Goal: Task Accomplishment & Management: Use online tool/utility

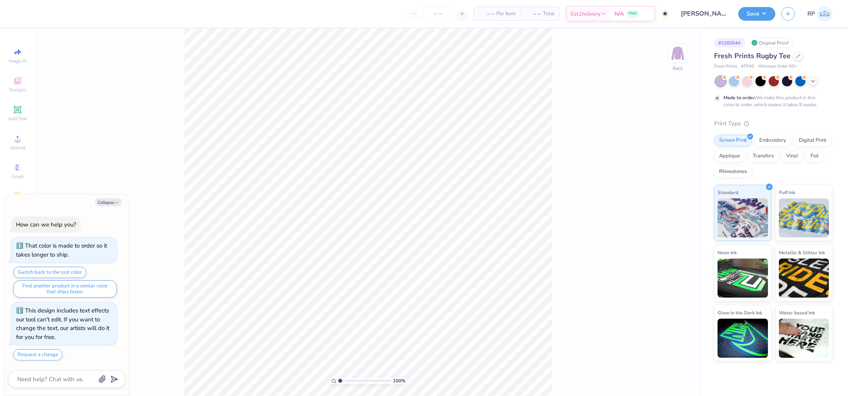
type textarea "x"
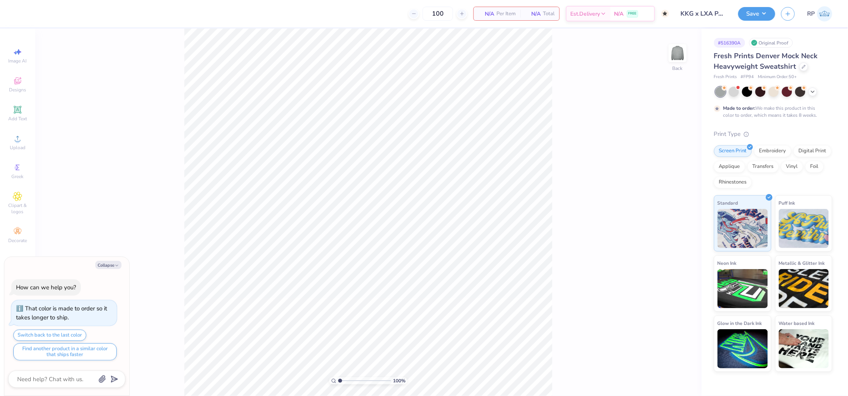
type textarea "x"
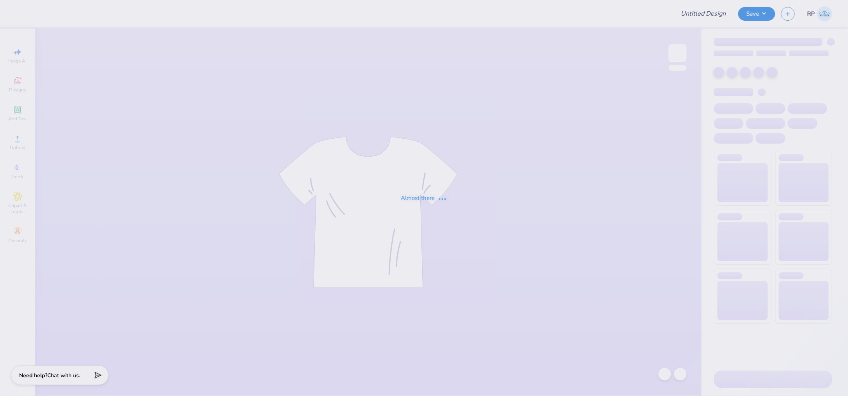
type input "parents weekend shirt"
type input "30"
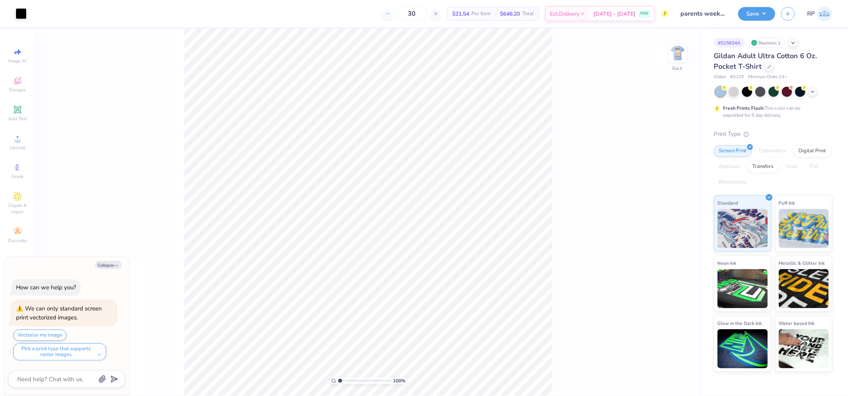
click at [776, 150] on div "Embroidery" at bounding box center [772, 151] width 37 height 12
click at [807, 151] on div "Digital Print" at bounding box center [813, 150] width 38 height 12
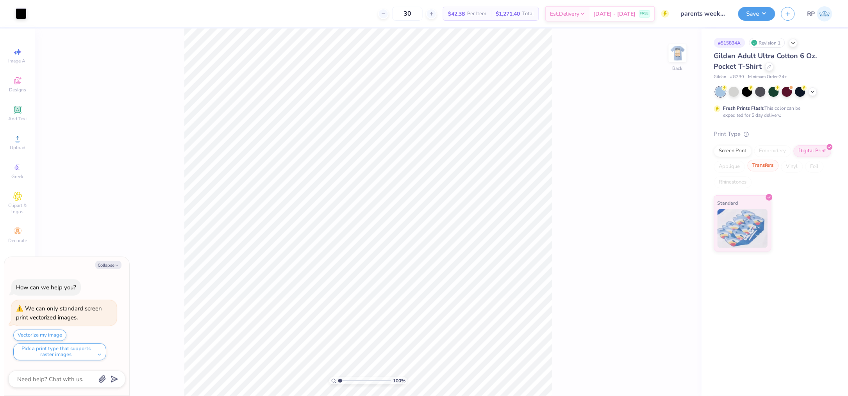
click at [768, 170] on div "Transfers" at bounding box center [762, 166] width 31 height 12
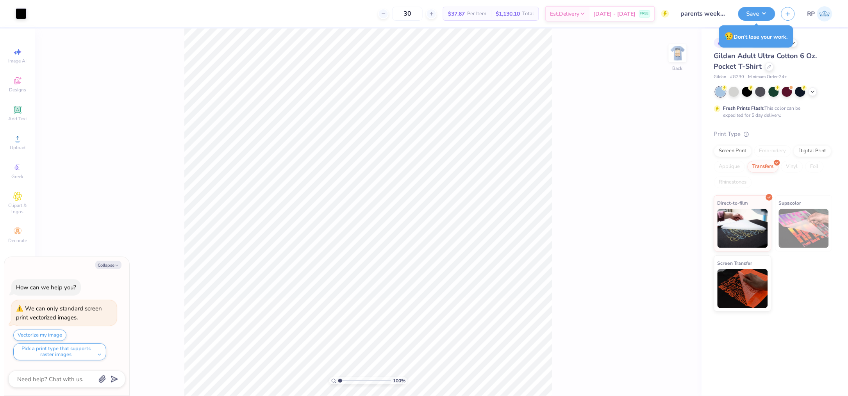
type textarea "x"
